Goal: Task Accomplishment & Management: Manage account settings

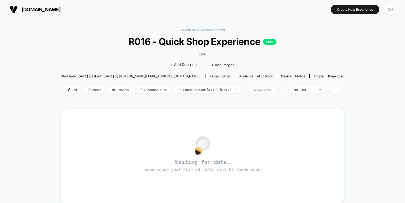
click at [268, 90] on div "sessions with impression" at bounding box center [263, 90] width 21 height 4
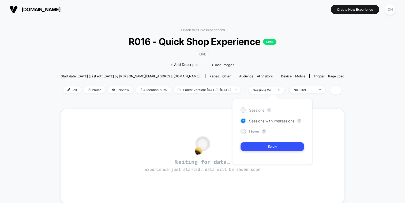
click at [255, 112] on span "Sessions" at bounding box center [256, 110] width 15 height 5
click at [264, 146] on button "Save" at bounding box center [273, 146] width 64 height 9
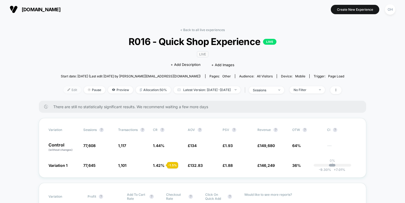
click at [64, 91] on span "Edit" at bounding box center [73, 89] width 18 height 7
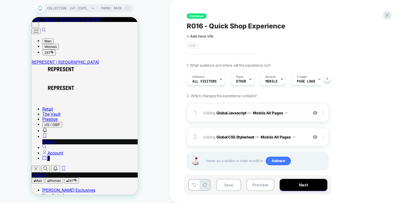
scroll to position [0, 0]
click at [295, 110] on span "Adding Global Javascript on Mobile All Pages" at bounding box center [255, 113] width 102 height 8
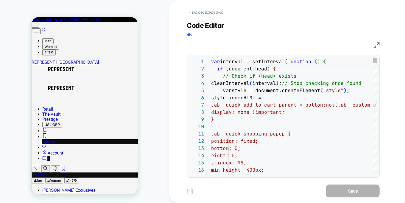
scroll to position [72, 0]
click at [220, 12] on button "< Back to experience" at bounding box center [206, 12] width 39 height 9
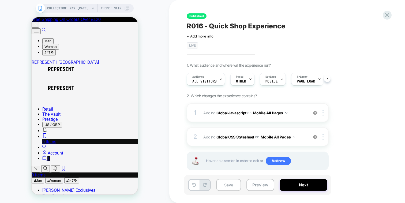
scroll to position [0, 0]
click at [390, 16] on icon at bounding box center [387, 15] width 7 height 7
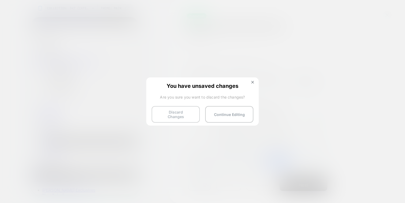
click at [170, 117] on button "Discard Changes" at bounding box center [176, 114] width 48 height 17
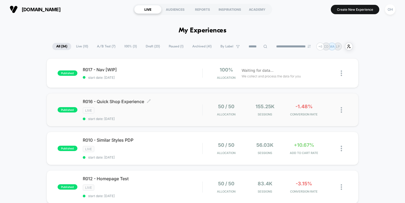
click at [192, 113] on div "R016 - Quick Shop Experience Click to edit experience details Click to edit exp…" at bounding box center [143, 110] width 120 height 22
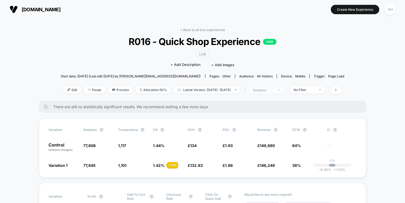
click at [264, 87] on span "sessions" at bounding box center [266, 90] width 35 height 7
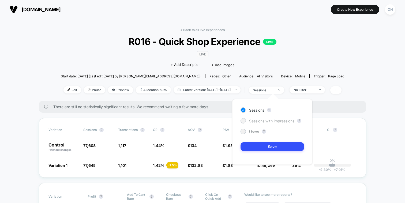
click at [262, 120] on span "Sessions with impressions" at bounding box center [271, 121] width 45 height 5
click at [283, 150] on button "Save" at bounding box center [273, 146] width 64 height 9
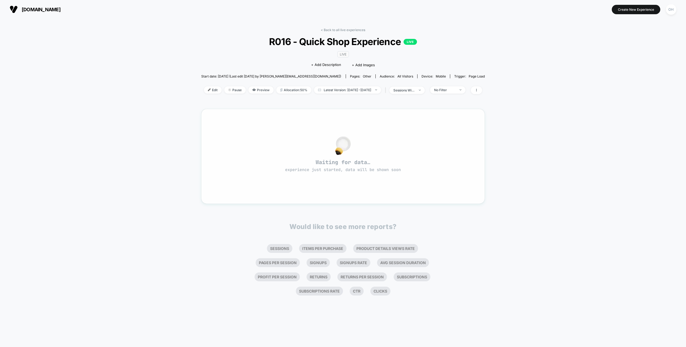
drag, startPoint x: 624, startPoint y: 183, endPoint x: 487, endPoint y: 123, distance: 149.6
click at [405, 183] on div "< Back to all live experiences R016 - Quick Shop Experience LIVE LIVE Click to …" at bounding box center [343, 183] width 686 height 328
